Goal: Task Accomplishment & Management: Manage account settings

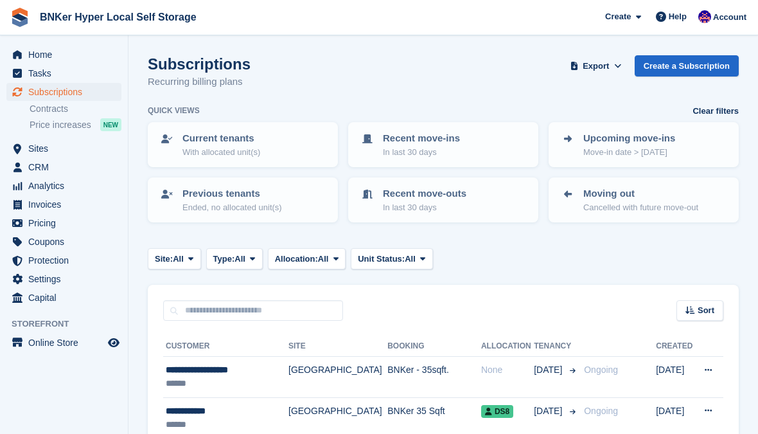
click at [33, 53] on span "Home" at bounding box center [66, 55] width 77 height 18
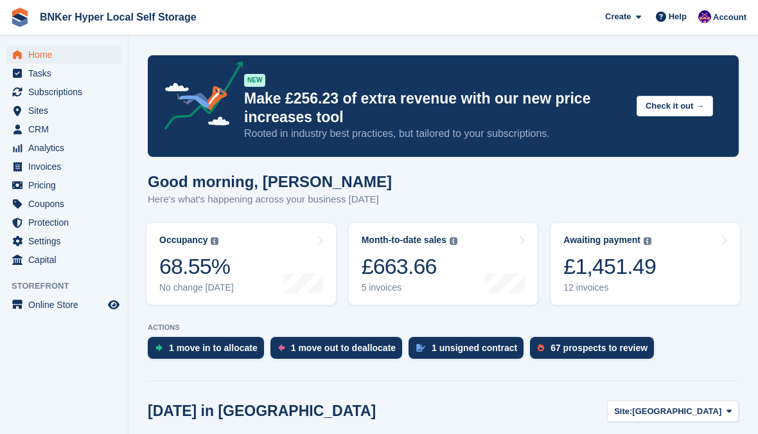
click at [649, 258] on div "£1,451.49" at bounding box center [609, 266] width 92 height 26
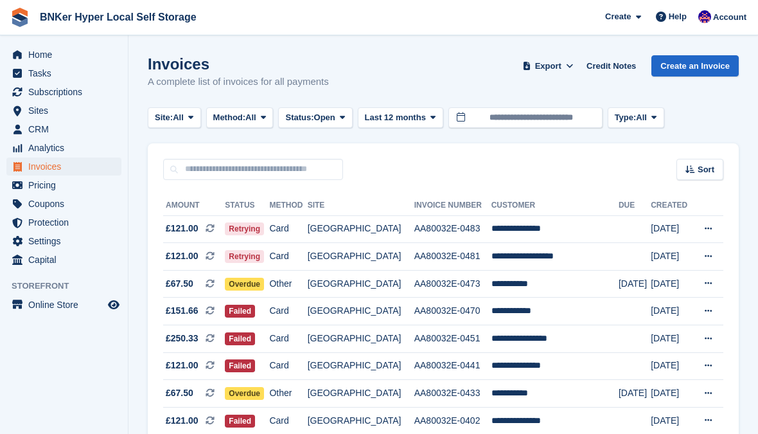
click at [477, 258] on td "AA80032E-0481" at bounding box center [452, 257] width 77 height 28
click at [274, 168] on input "text" at bounding box center [253, 169] width 180 height 21
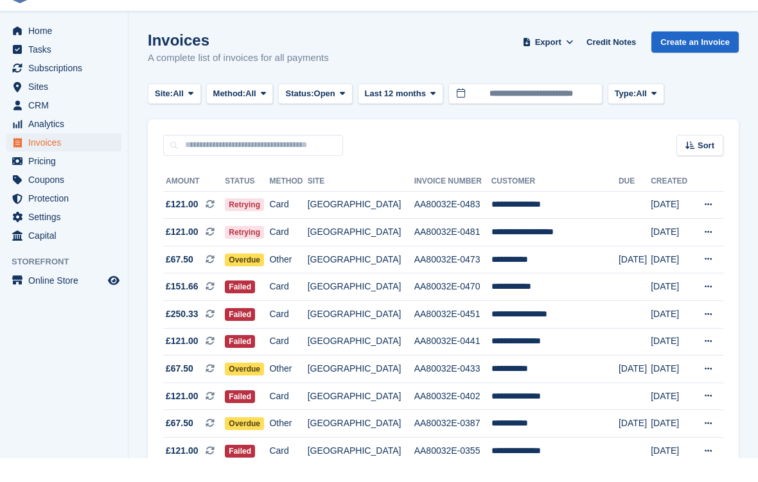
click at [444, 243] on td "AA80032E-0481" at bounding box center [452, 257] width 77 height 28
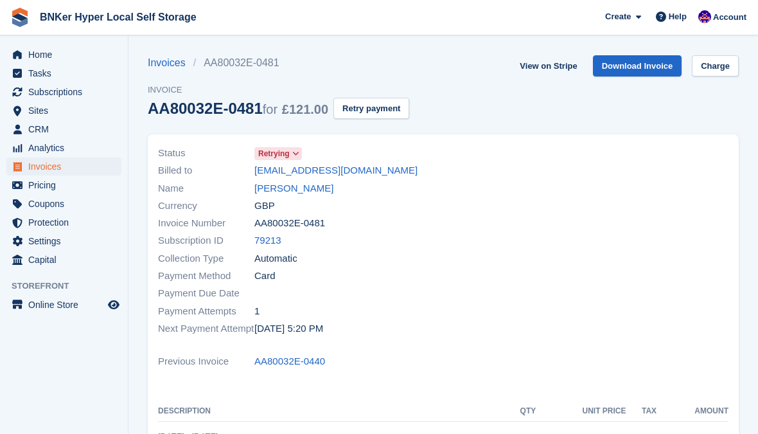
click at [320, 193] on link "[PERSON_NAME]" at bounding box center [293, 188] width 79 height 15
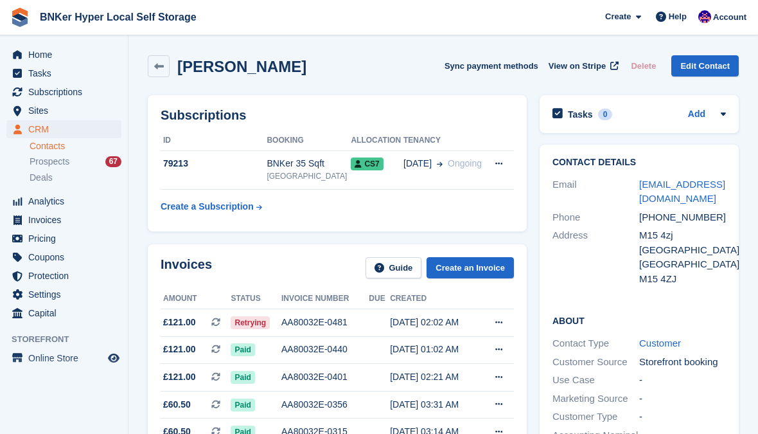
click at [498, 318] on icon at bounding box center [498, 322] width 7 height 8
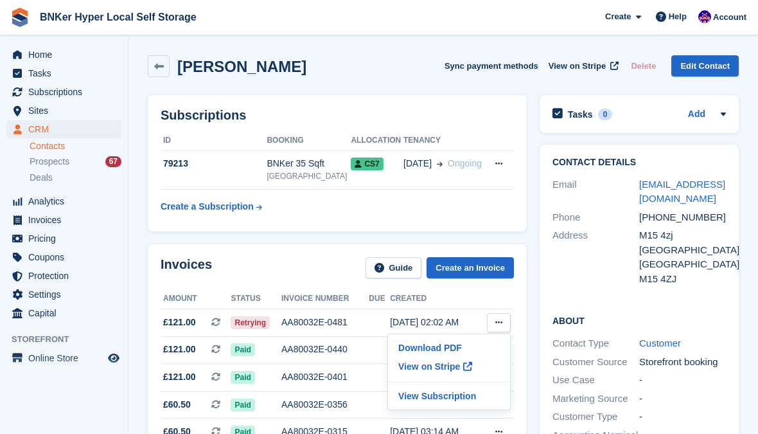
click at [443, 396] on p "View Subscription" at bounding box center [449, 395] width 112 height 17
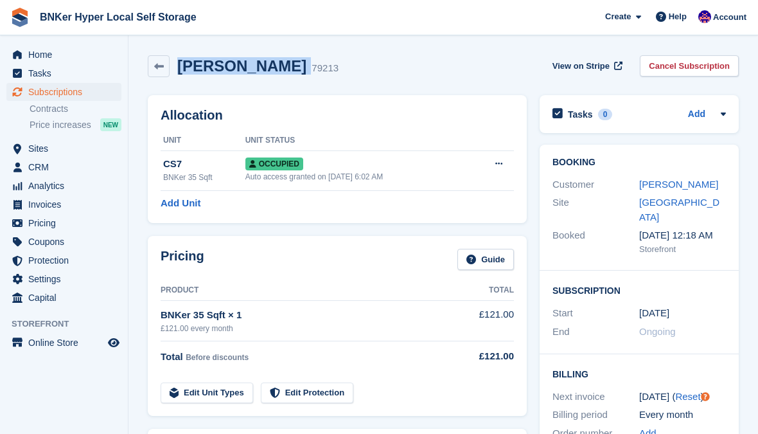
click at [673, 71] on link "Cancel Subscription" at bounding box center [689, 65] width 99 height 21
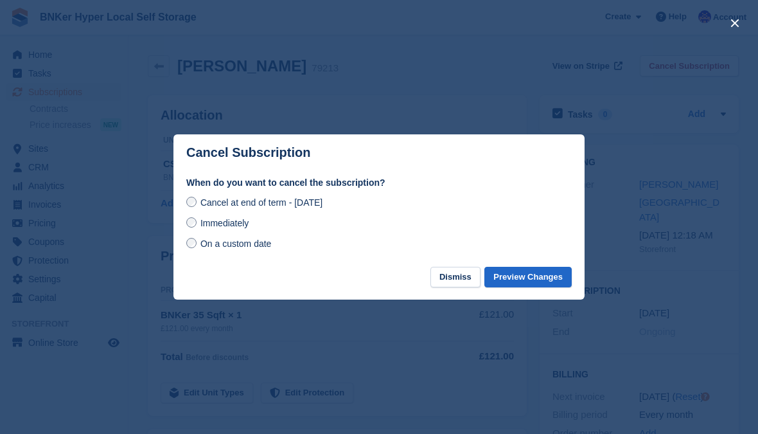
click at [211, 228] on span "Immediately" at bounding box center [224, 223] width 48 height 10
click at [529, 288] on button "Preview Changes" at bounding box center [527, 277] width 87 height 21
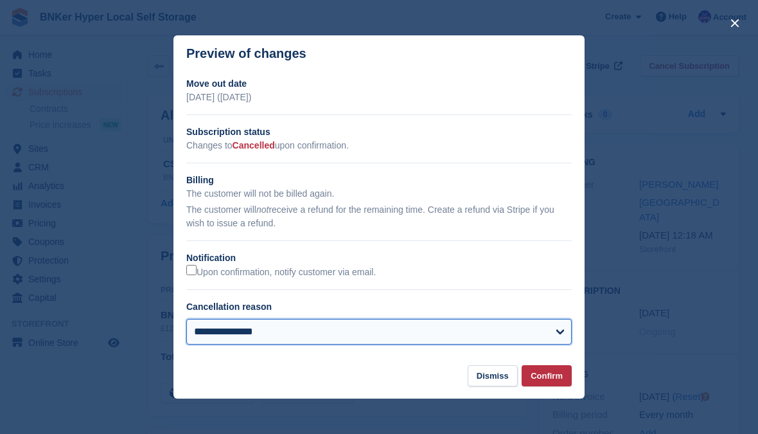
click at [407, 344] on select "**********" at bounding box center [378, 332] width 385 height 26
select select "**********"
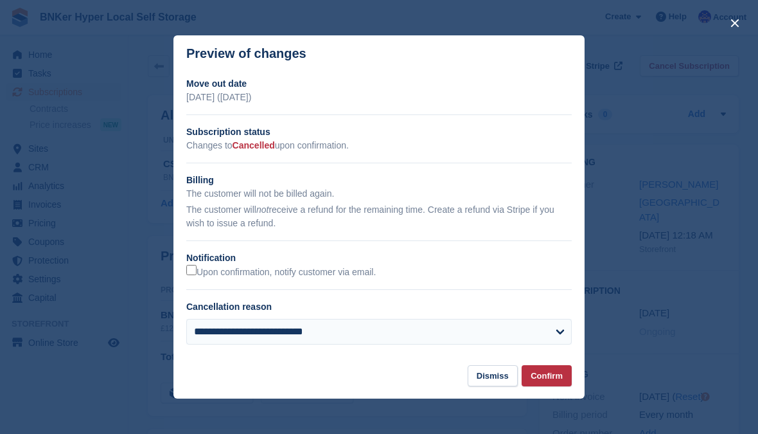
click at [541, 383] on button "Confirm" at bounding box center [547, 375] width 50 height 21
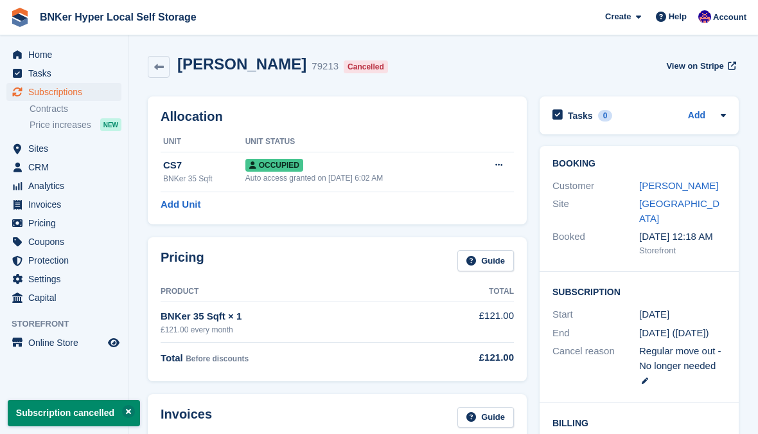
click at [713, 63] on span "View on Stripe" at bounding box center [694, 66] width 57 height 13
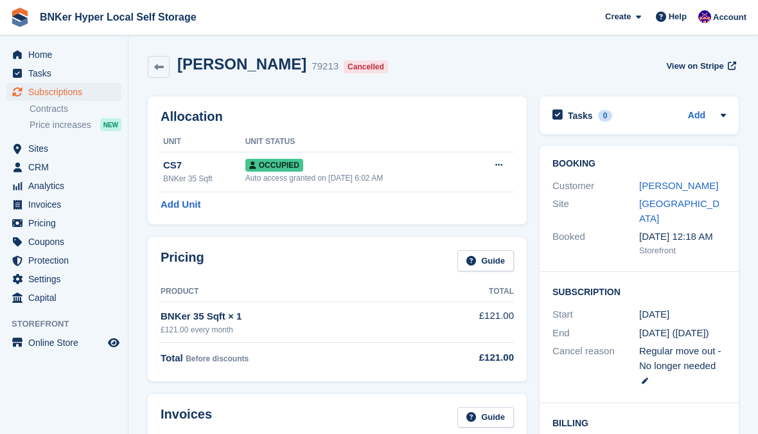
click at [671, 186] on link "Abdulrahman Bamanie" at bounding box center [678, 185] width 79 height 11
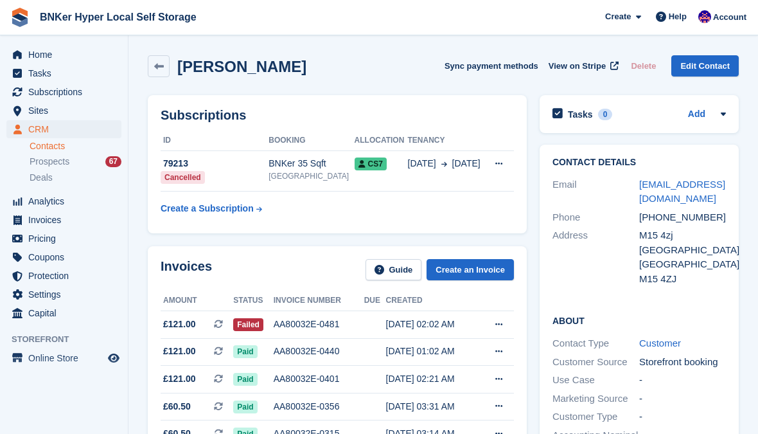
click at [63, 92] on span "Subscriptions" at bounding box center [66, 92] width 77 height 18
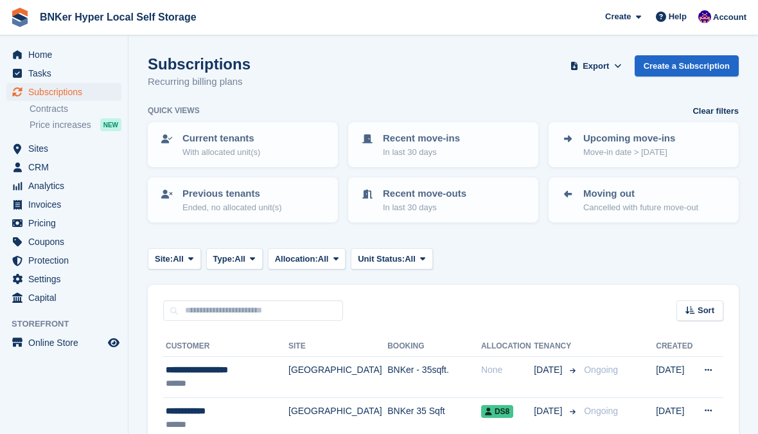
click at [39, 154] on span "Sites" at bounding box center [66, 148] width 77 height 18
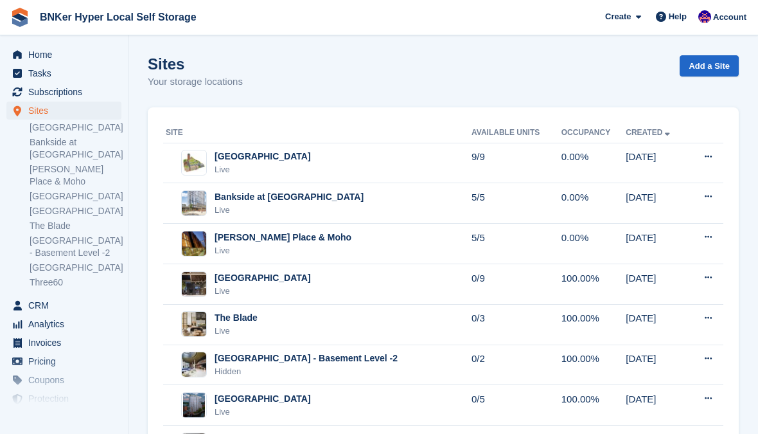
click at [245, 285] on div "Live" at bounding box center [263, 291] width 96 height 13
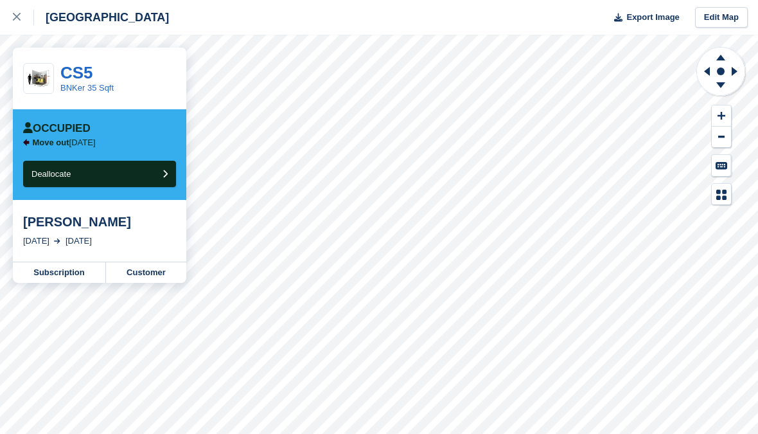
click at [22, 18] on div at bounding box center [23, 17] width 21 height 15
click at [74, 225] on div "[PERSON_NAME]" at bounding box center [99, 221] width 153 height 15
click at [154, 274] on link "Customer" at bounding box center [146, 272] width 80 height 21
click at [148, 269] on link "Customer" at bounding box center [146, 272] width 80 height 21
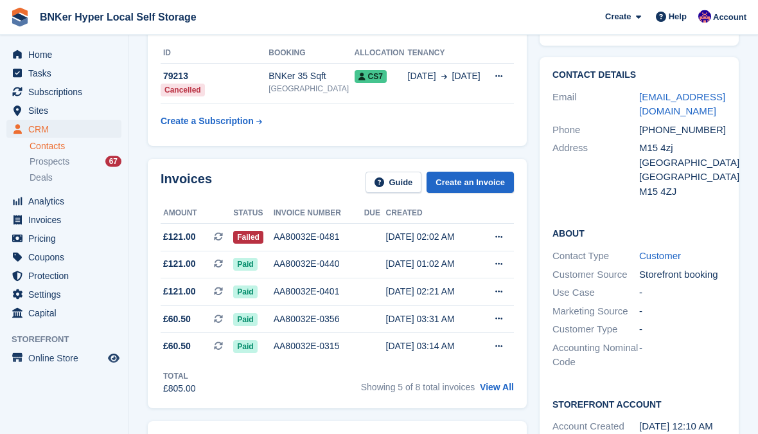
scroll to position [87, 0]
click at [306, 83] on div "[GEOGRAPHIC_DATA]" at bounding box center [311, 89] width 85 height 12
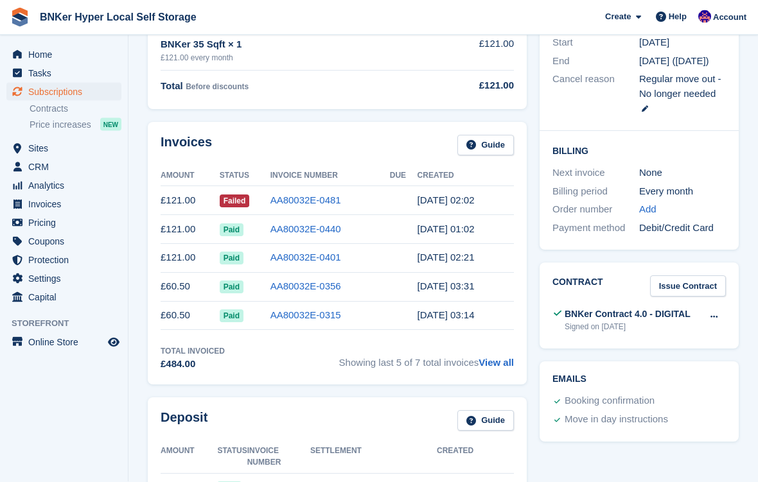
scroll to position [293, 0]
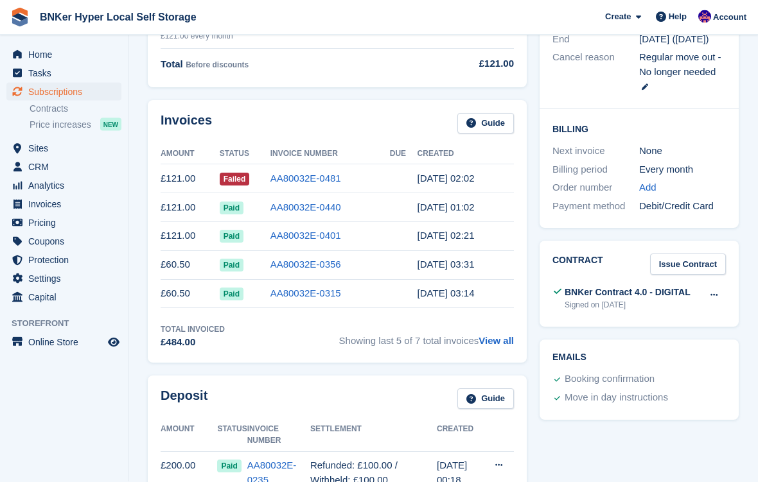
click at [642, 290] on div "BNKer Contract 4.0 - DIGITAL" at bounding box center [628, 292] width 126 height 13
click at [714, 292] on icon at bounding box center [713, 296] width 7 height 8
click at [654, 312] on p "View" at bounding box center [664, 320] width 112 height 17
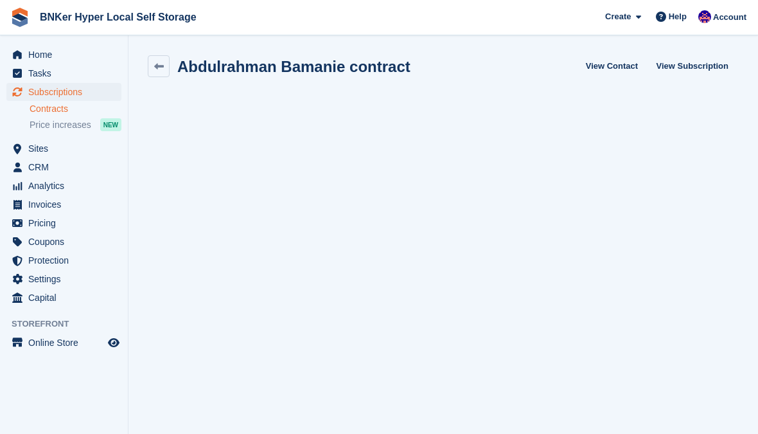
click at [46, 54] on span "Home" at bounding box center [66, 55] width 77 height 18
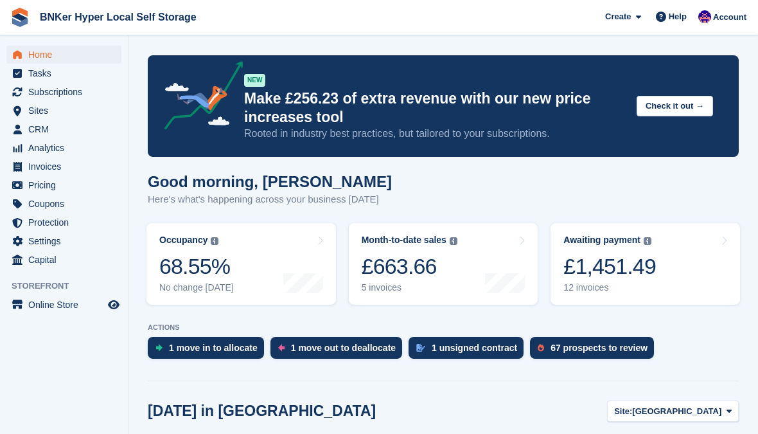
click at [62, 91] on span "Subscriptions" at bounding box center [66, 92] width 77 height 18
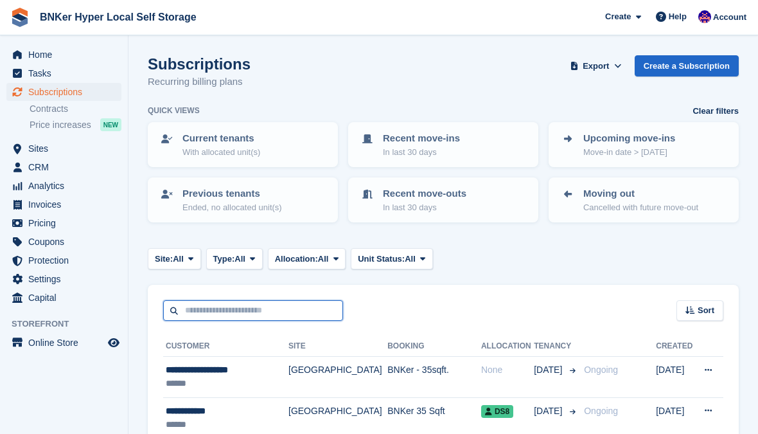
click at [223, 305] on input "text" at bounding box center [253, 310] width 180 height 21
type input "*****"
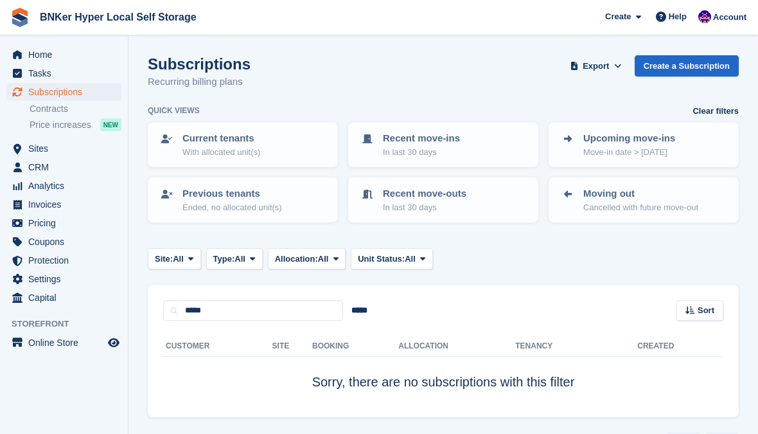
click at [57, 107] on link "Contracts" at bounding box center [76, 109] width 92 height 12
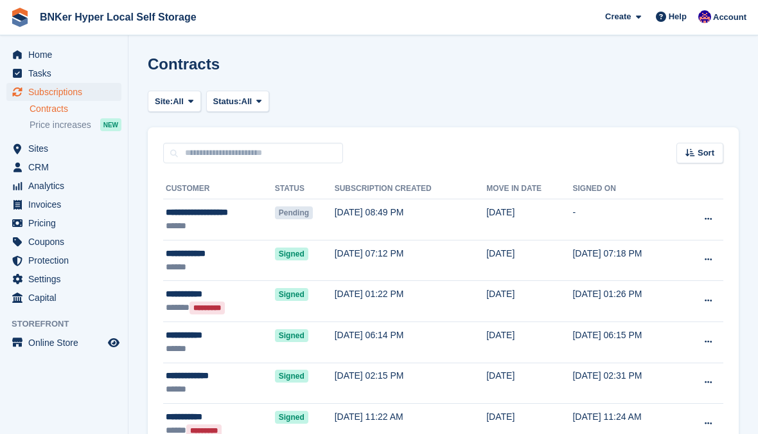
click at [46, 57] on span "Home" at bounding box center [66, 55] width 77 height 18
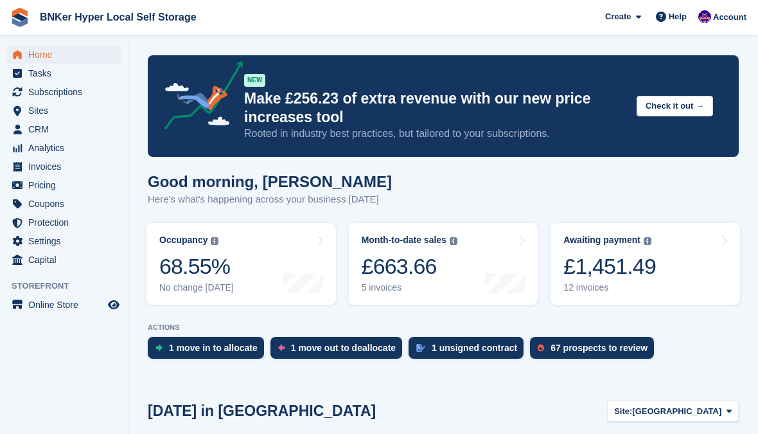
click at [39, 132] on span "CRM" at bounding box center [66, 129] width 77 height 18
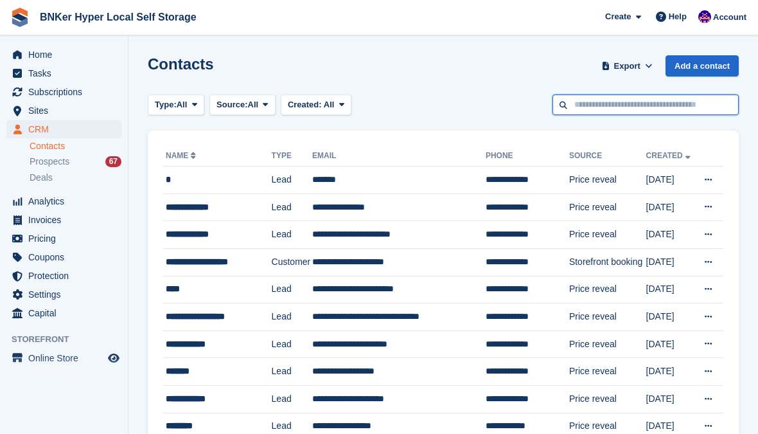
click at [606, 113] on input "text" at bounding box center [645, 104] width 186 height 21
type input "****"
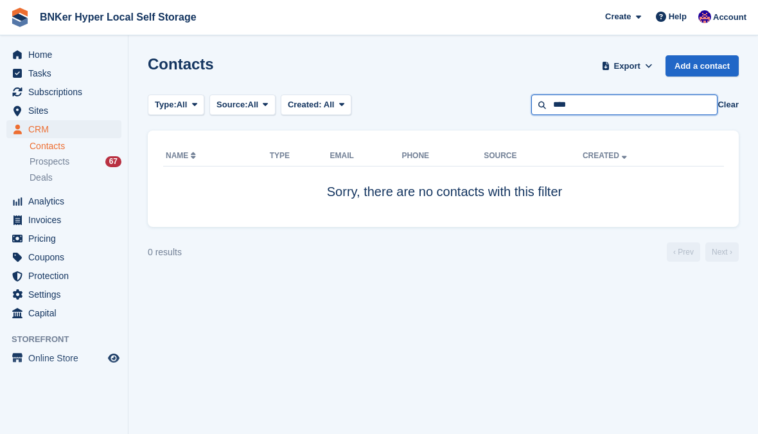
click at [610, 105] on input "****" at bounding box center [624, 104] width 186 height 21
type input "*****"
click at [611, 112] on input "*****" at bounding box center [624, 104] width 186 height 21
type input "*"
type input "****"
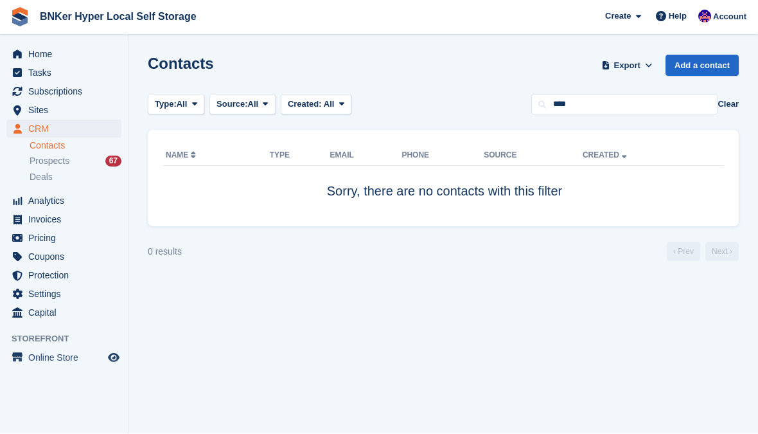
click at [82, 166] on div "Prospects 67" at bounding box center [76, 161] width 92 height 12
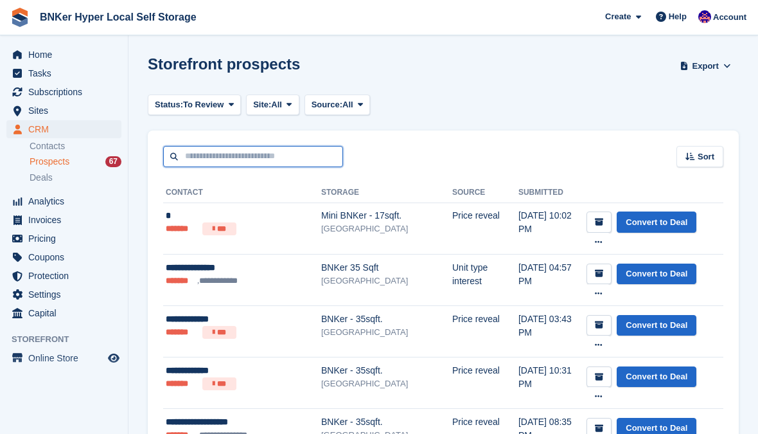
click at [264, 161] on input "text" at bounding box center [253, 156] width 180 height 21
type input "*****"
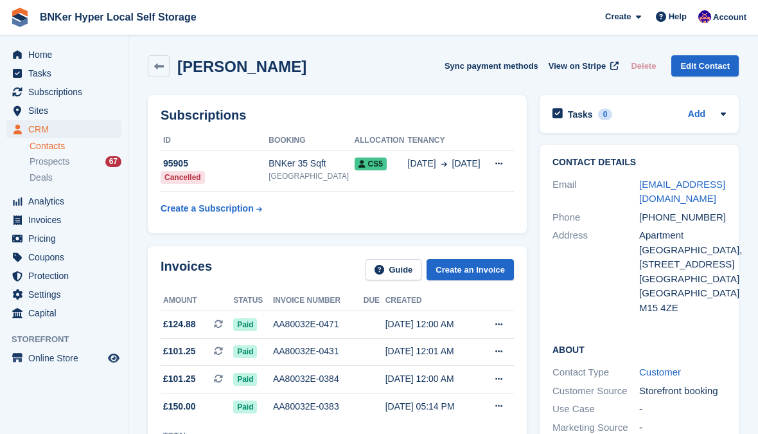
click at [496, 159] on icon at bounding box center [498, 163] width 7 height 8
click at [185, 166] on div "95905" at bounding box center [215, 163] width 108 height 13
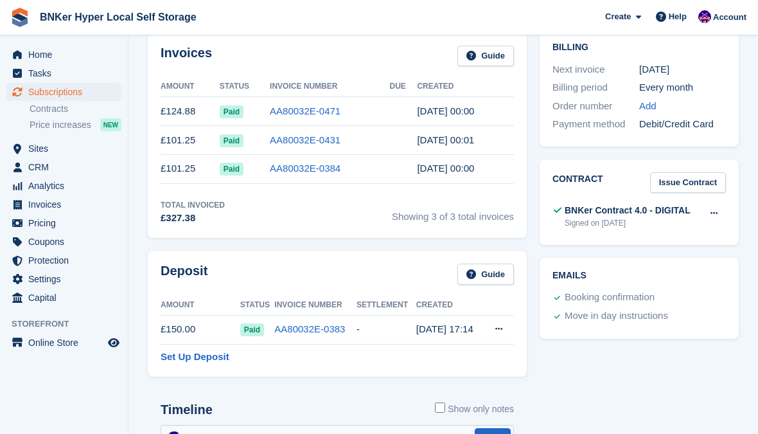
scroll to position [345, 0]
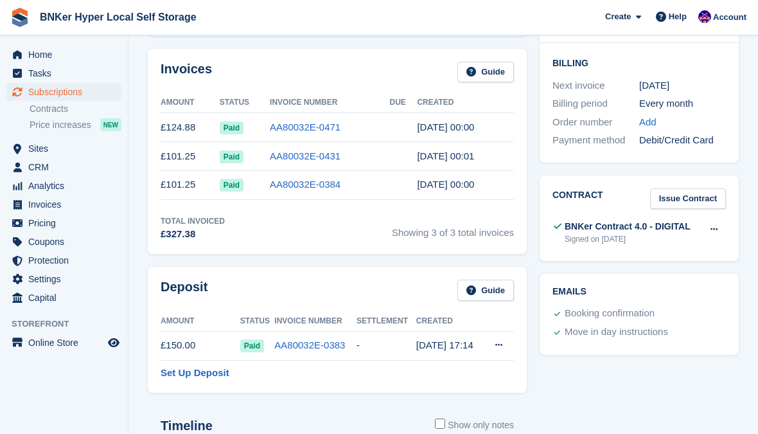
click at [714, 225] on icon at bounding box center [713, 229] width 7 height 8
click at [645, 249] on p "View" at bounding box center [664, 254] width 112 height 17
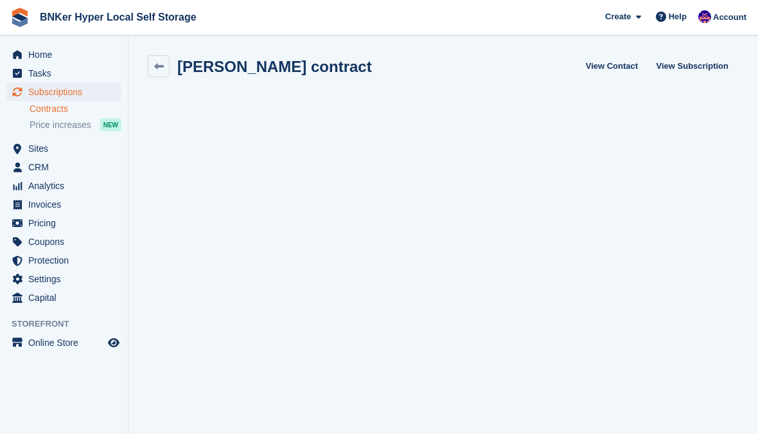
click at [37, 51] on span "Home" at bounding box center [66, 55] width 77 height 18
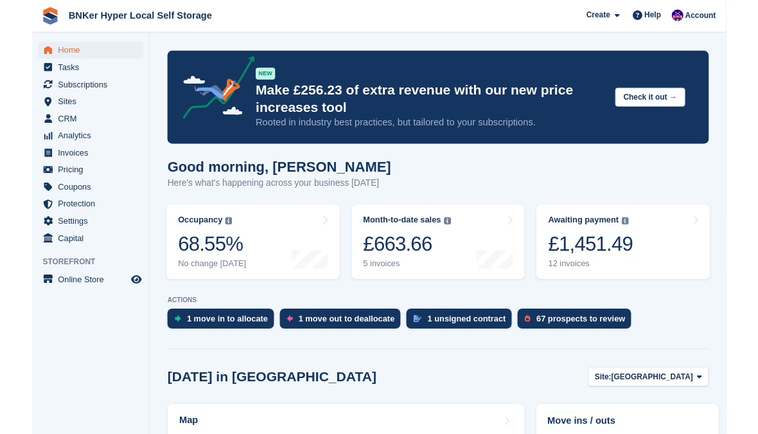
scroll to position [40, 0]
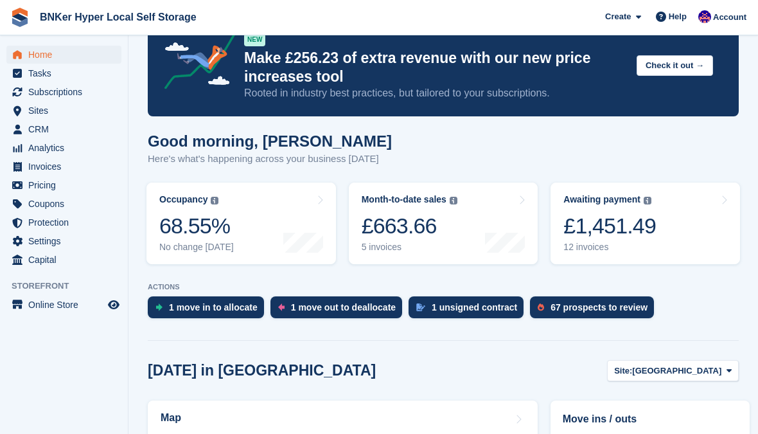
click at [344, 303] on div "1 move out to deallocate" at bounding box center [343, 307] width 105 height 10
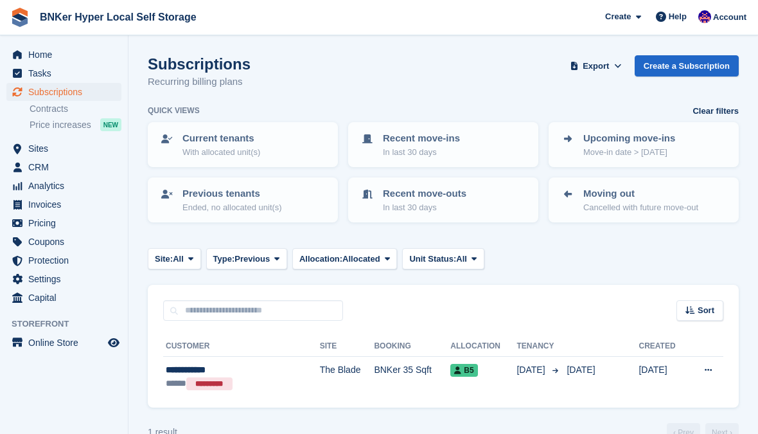
click at [207, 366] on div "**********" at bounding box center [224, 369] width 116 height 13
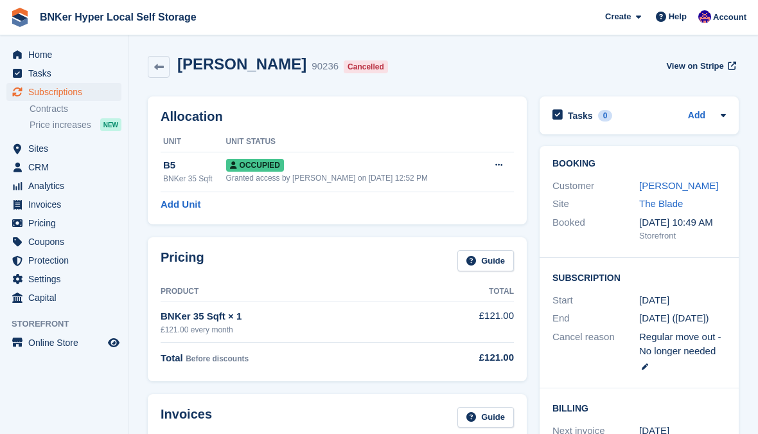
click at [45, 52] on span "Home" at bounding box center [66, 55] width 77 height 18
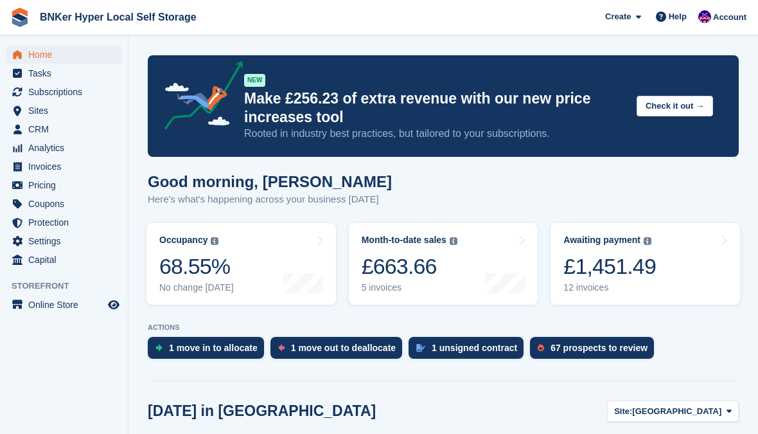
click at [649, 269] on div "£1,451.49" at bounding box center [609, 266] width 92 height 26
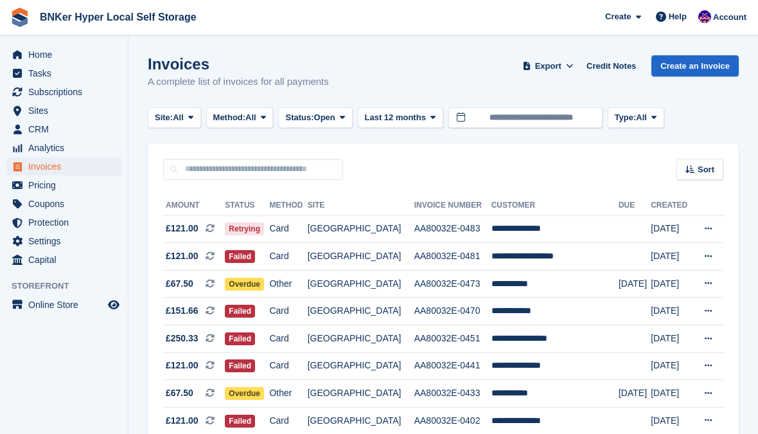
click at [583, 252] on td "**********" at bounding box center [554, 257] width 127 height 28
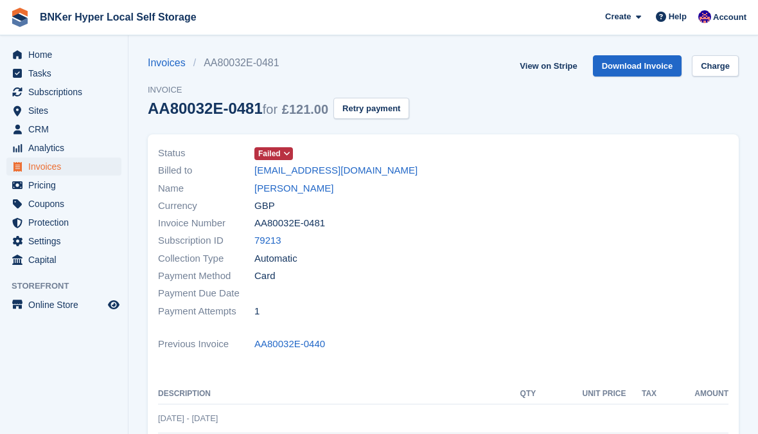
click at [307, 189] on link "Abdulrahman Bamanie" at bounding box center [293, 188] width 79 height 15
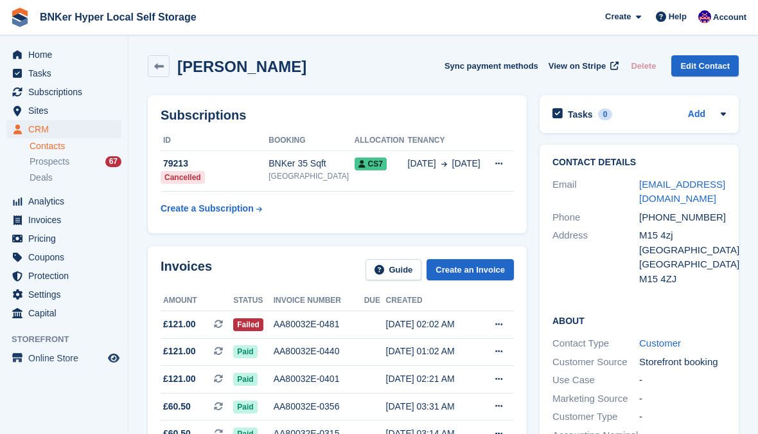
click at [44, 94] on span "Subscriptions" at bounding box center [66, 92] width 77 height 18
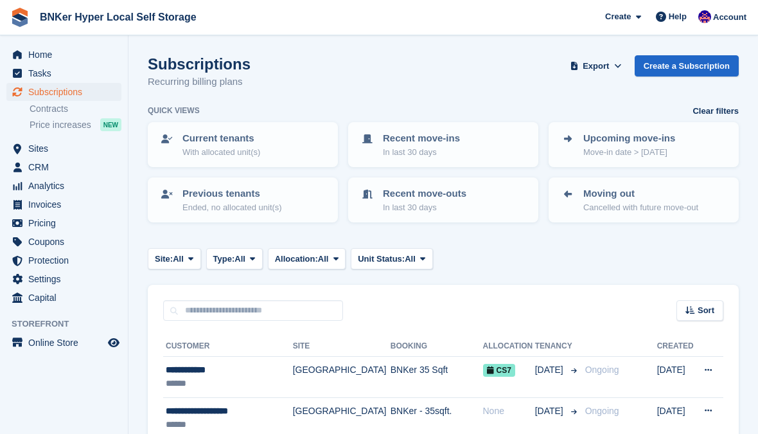
click at [47, 51] on span "Home" at bounding box center [66, 55] width 77 height 18
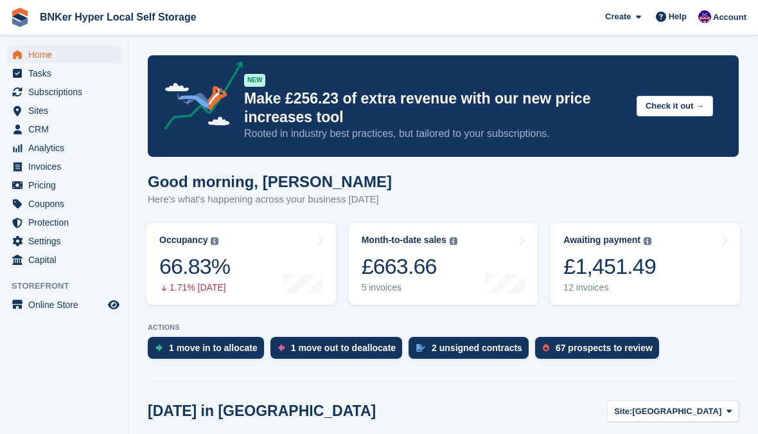
click at [213, 350] on div "1 move in to allocate" at bounding box center [213, 347] width 89 height 10
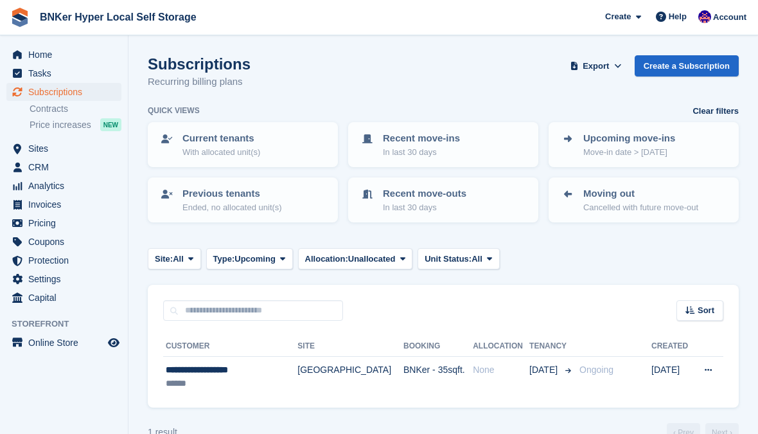
click at [40, 155] on span "Sites" at bounding box center [66, 148] width 77 height 18
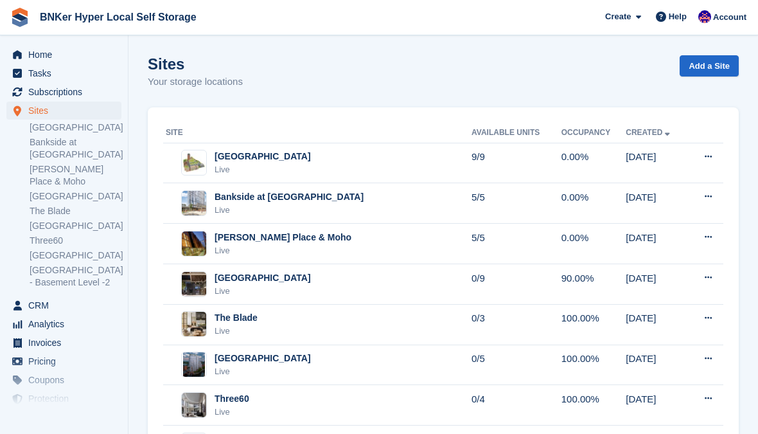
click at [420, 286] on div "Crown Street Live" at bounding box center [319, 284] width 306 height 26
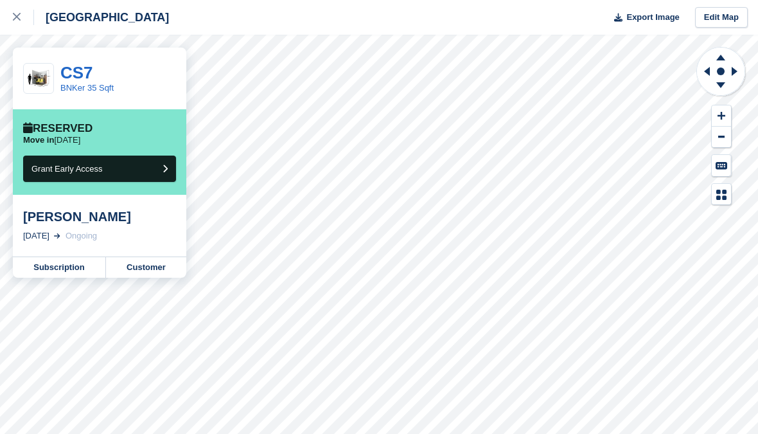
click at [51, 261] on link "Subscription" at bounding box center [59, 267] width 93 height 21
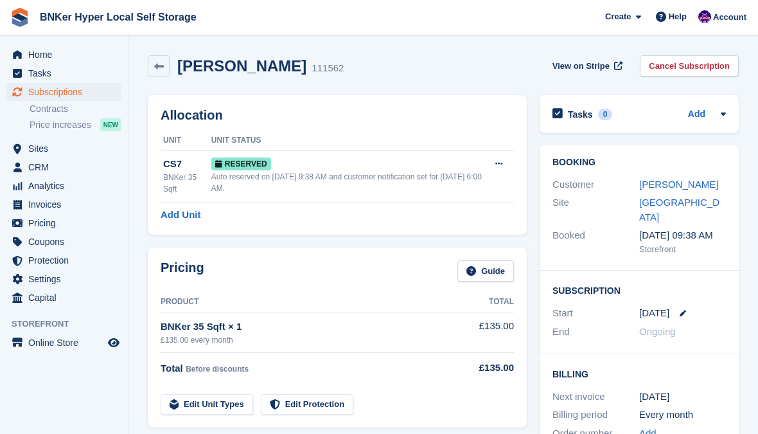
click at [674, 199] on link "[GEOGRAPHIC_DATA]" at bounding box center [679, 210] width 80 height 26
click at [685, 182] on link "Andrew Mayes" at bounding box center [678, 184] width 79 height 11
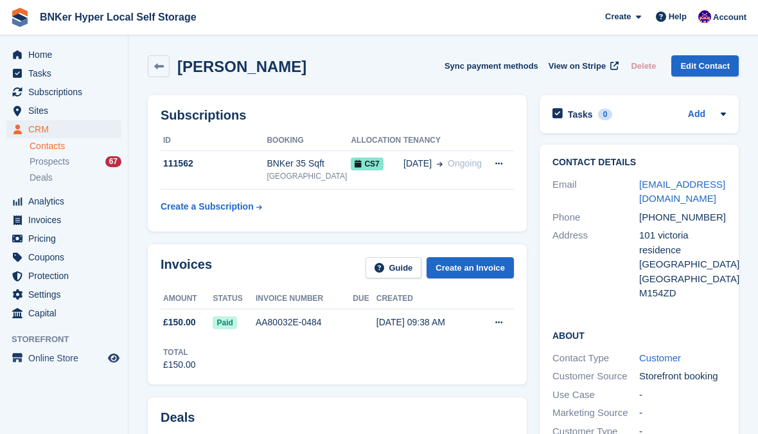
click at [651, 233] on div "101 victoria residence" at bounding box center [682, 242] width 87 height 29
copy div "101 victoria"
